Goal: Complete application form

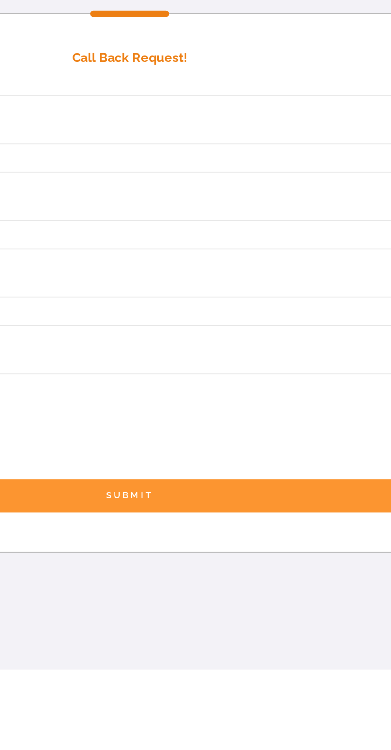
scroll to position [184, 0]
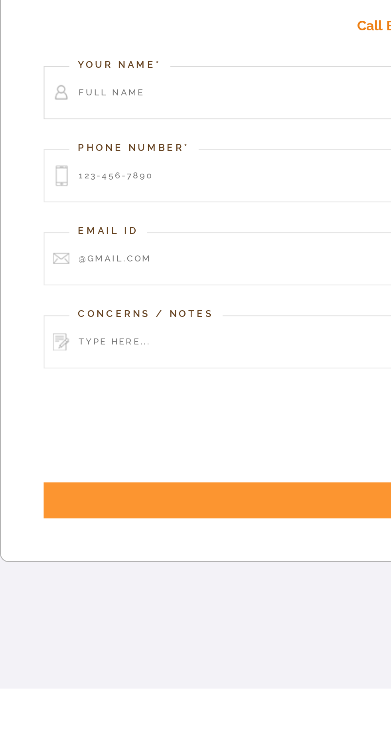
click at [138, 301] on input "Contact form" at bounding box center [195, 288] width 351 height 25
type input "[PERSON_NAME]"
type input "08887581563"
click at [148, 378] on input "[EMAIL_ADDRESS][DOMAIN_NAME]" at bounding box center [195, 365] width 351 height 25
type input "y"
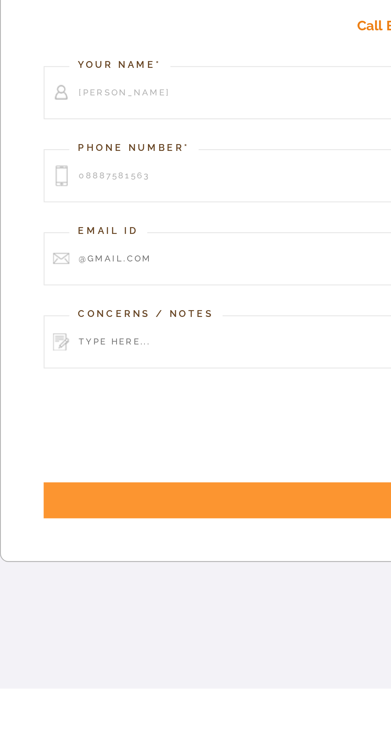
click at [136, 507] on div "Call Back Request! Your Name* [PERSON_NAME] Phone Number* [PHONE_NUMBER] Email …" at bounding box center [195, 370] width 391 height 272
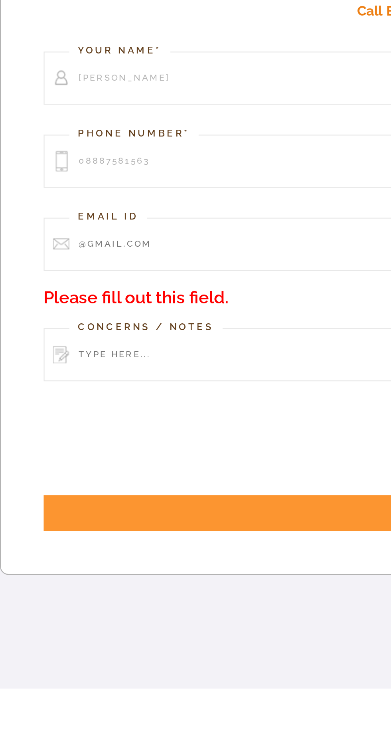
scroll to position [166, 0]
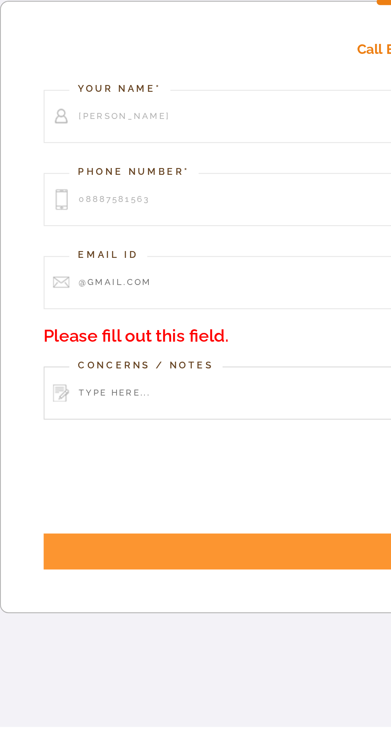
click at [154, 441] on input "Contact form" at bounding box center [195, 428] width 351 height 25
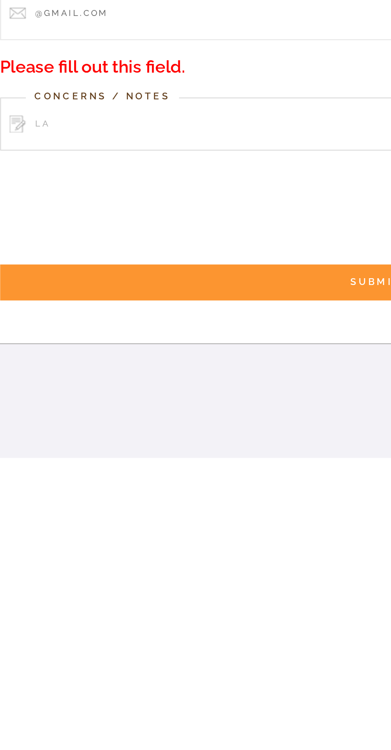
type input "L"
click at [179, 511] on input "SUBMIT" at bounding box center [195, 502] width 351 height 17
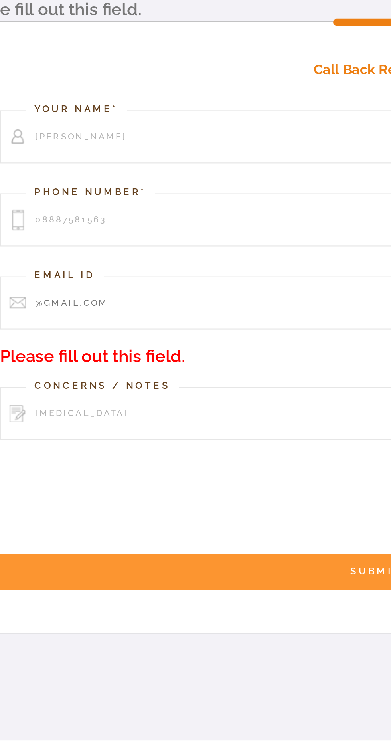
scroll to position [169, 0]
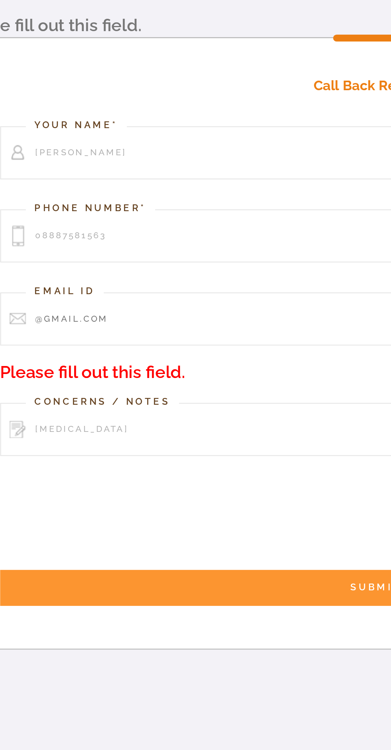
click at [167, 511] on input "SUBMIT" at bounding box center [195, 502] width 351 height 17
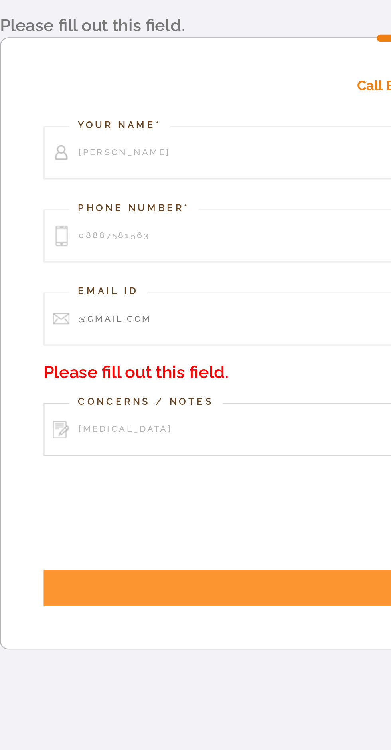
click at [150, 441] on input "[MEDICAL_DATA]" at bounding box center [195, 428] width 351 height 25
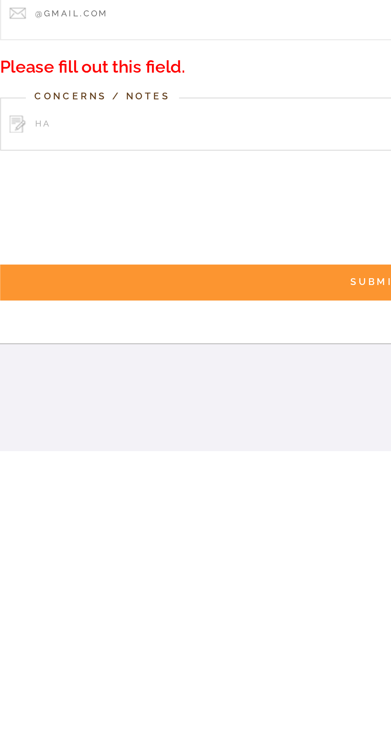
type input "H"
type input "Hair"
click at [169, 511] on input "SUBMIT" at bounding box center [195, 502] width 351 height 17
